Goal: Navigation & Orientation: Find specific page/section

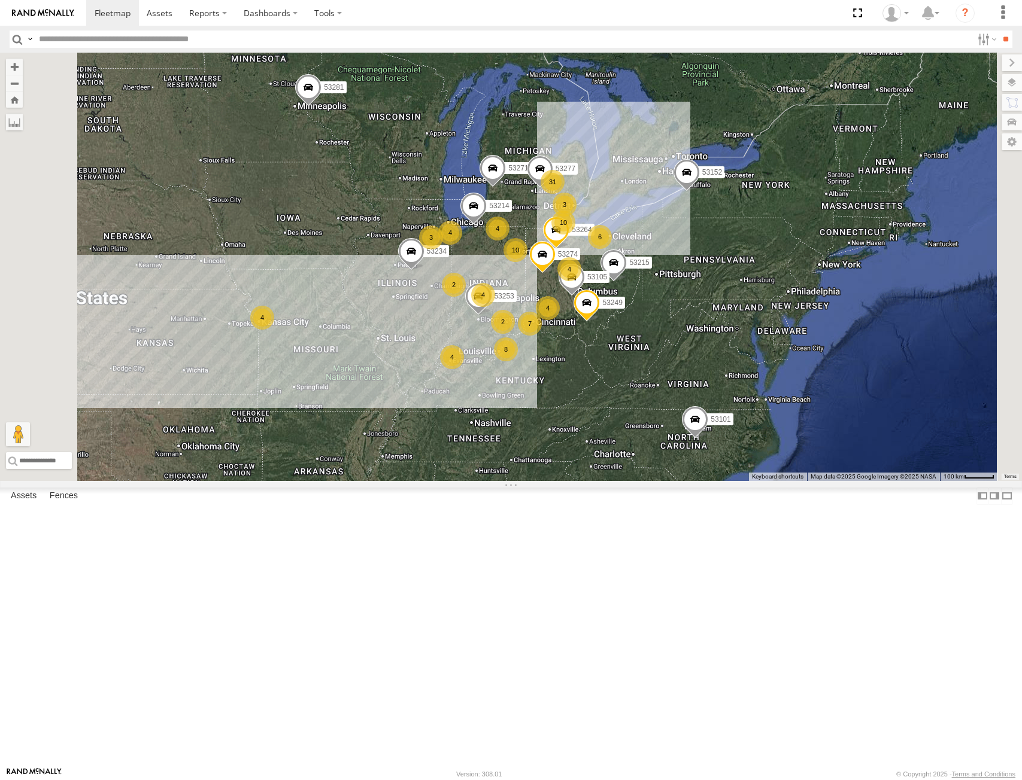
click at [72, 16] on img at bounding box center [43, 13] width 62 height 8
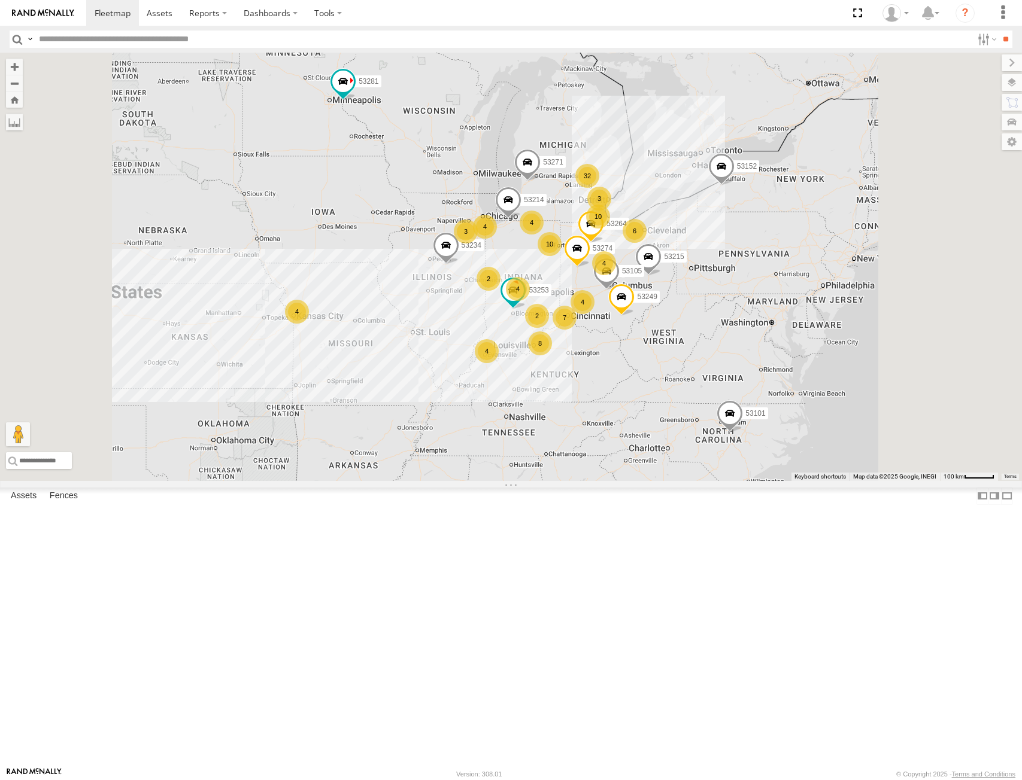
click at [1008, 82] on label at bounding box center [1011, 82] width 20 height 17
click at [0, 0] on span "Basemaps" at bounding box center [0, 0] width 0 height 0
click at [0, 0] on span "Satellite + Roadmap" at bounding box center [0, 0] width 0 height 0
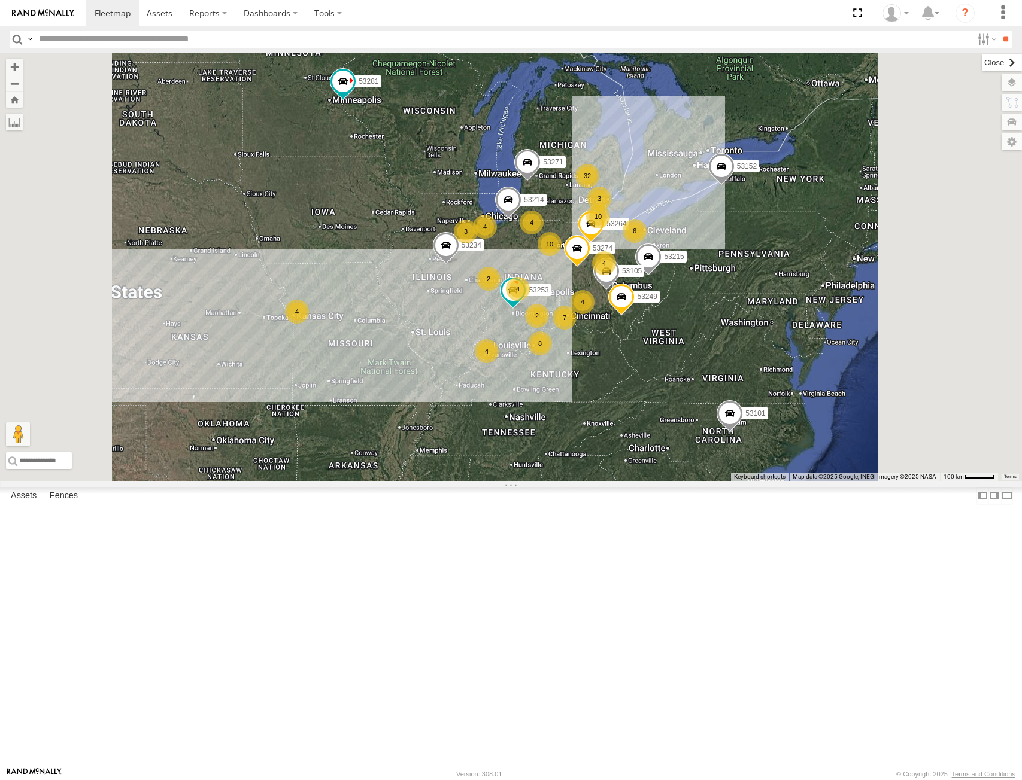
click at [981, 62] on label at bounding box center [1001, 62] width 40 height 17
